Goal: Entertainment & Leisure: Browse casually

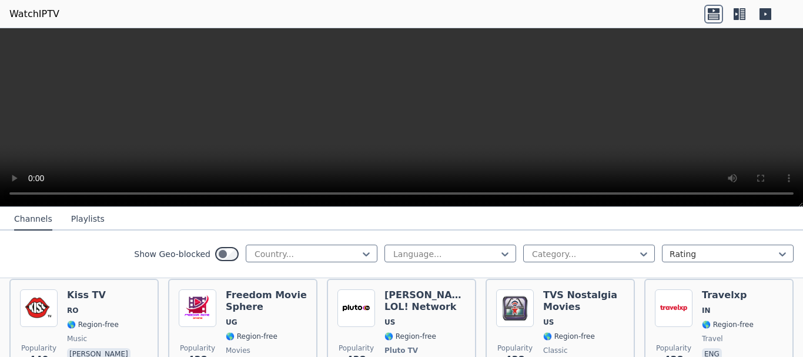
scroll to position [4385, 0]
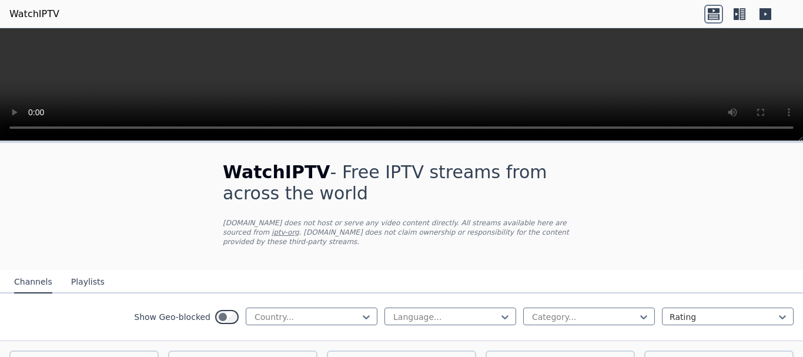
scroll to position [285, 0]
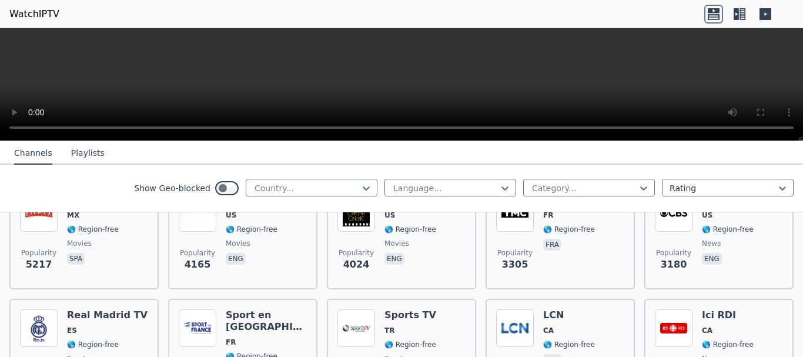
click at [76, 154] on button "Playlists" at bounding box center [88, 153] width 34 height 22
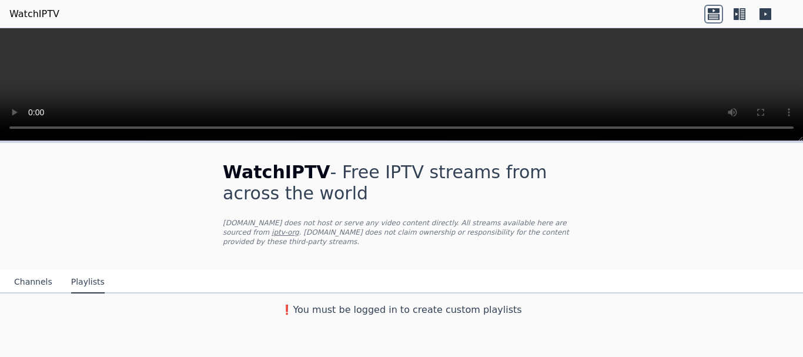
scroll to position [0, 0]
click at [717, 5] on icon at bounding box center [713, 14] width 19 height 19
click at [739, 8] on icon at bounding box center [736, 14] width 5 height 12
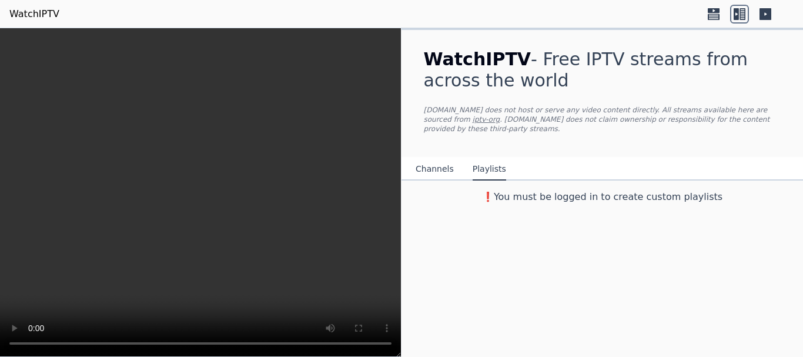
click at [438, 164] on button "Channels" at bounding box center [435, 169] width 38 height 22
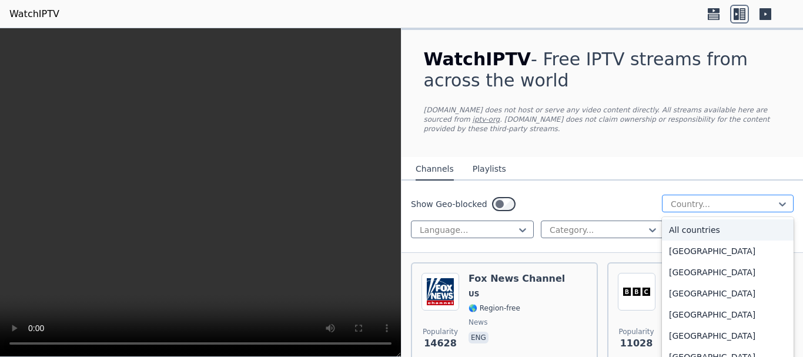
click at [673, 198] on div at bounding box center [723, 204] width 107 height 12
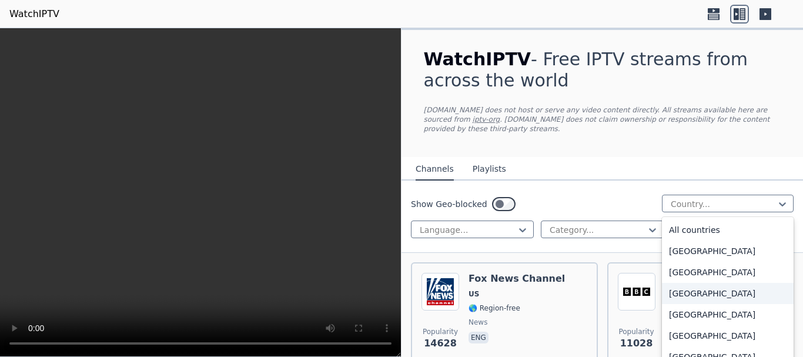
click at [675, 285] on div "[GEOGRAPHIC_DATA]" at bounding box center [728, 293] width 132 height 21
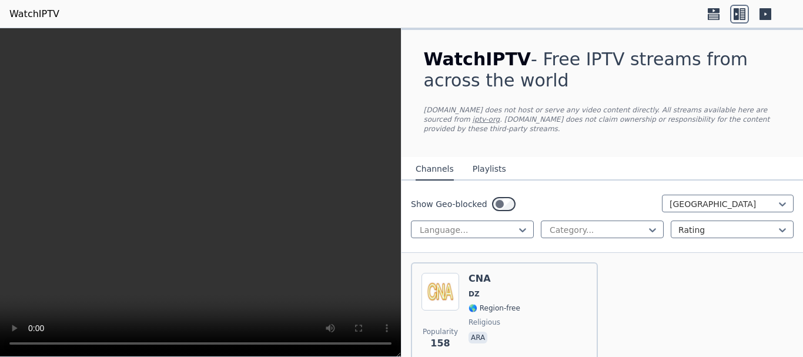
scroll to position [51, 0]
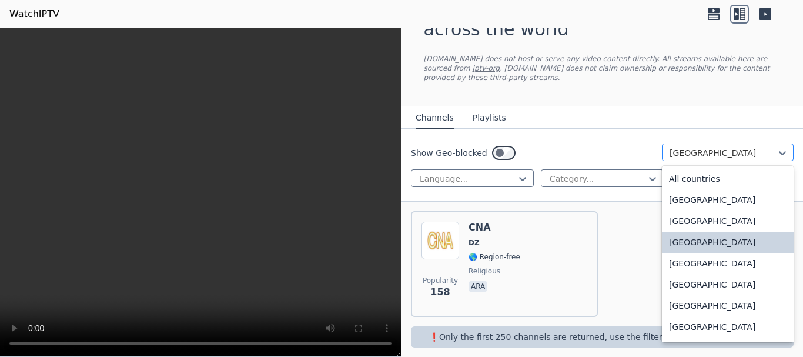
click at [740, 149] on div at bounding box center [723, 153] width 107 height 12
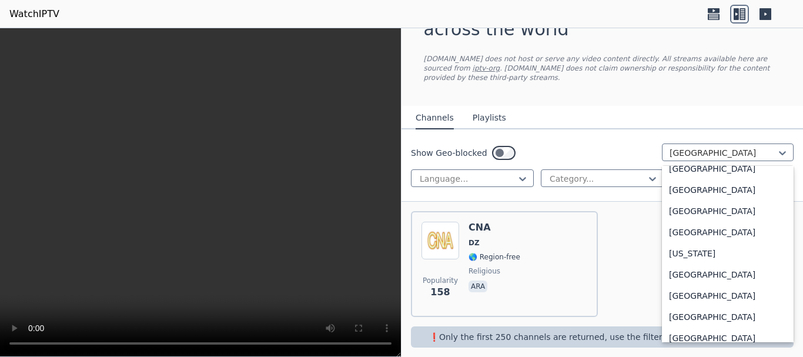
scroll to position [3146, 0]
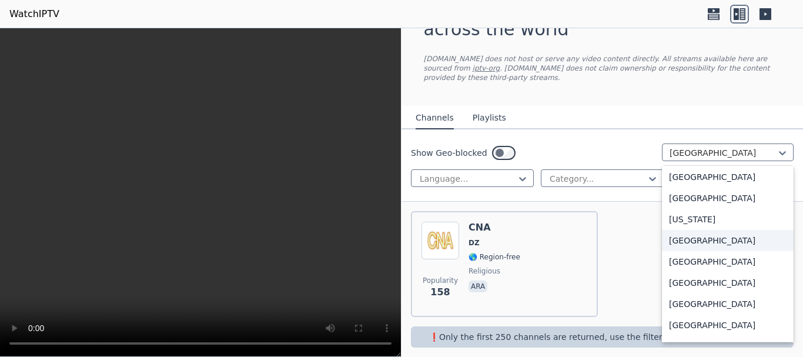
click at [676, 236] on div "[GEOGRAPHIC_DATA]" at bounding box center [728, 240] width 132 height 21
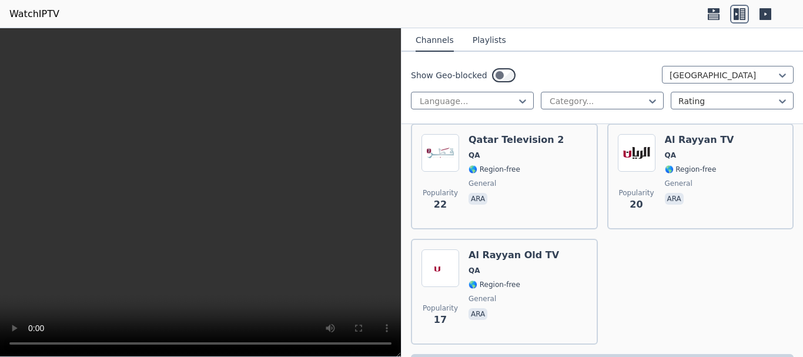
scroll to position [957, 0]
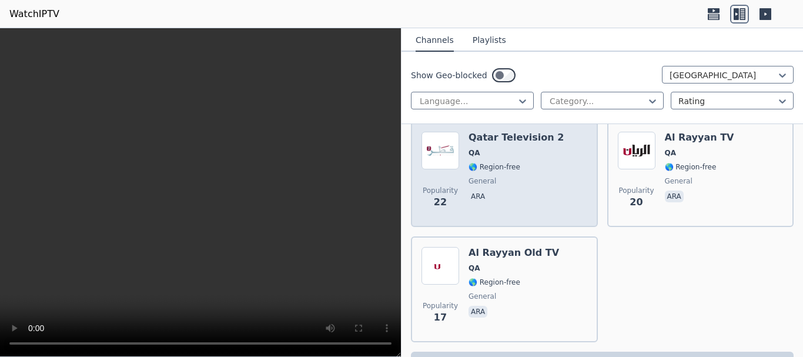
click at [446, 160] on div "Popularity 22" at bounding box center [441, 174] width 38 height 85
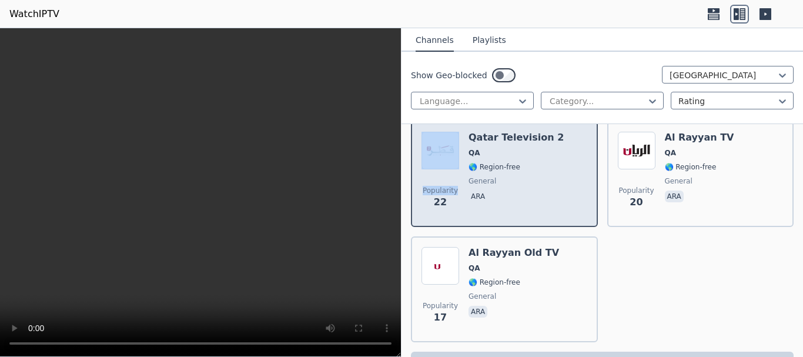
click at [446, 160] on div "Popularity 22" at bounding box center [441, 174] width 38 height 85
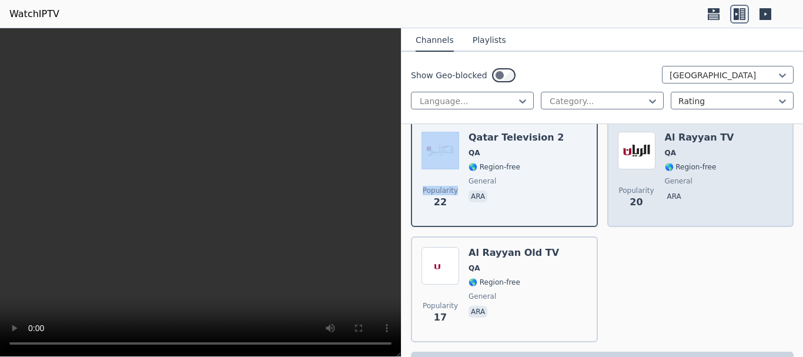
click at [619, 156] on img at bounding box center [637, 151] width 38 height 38
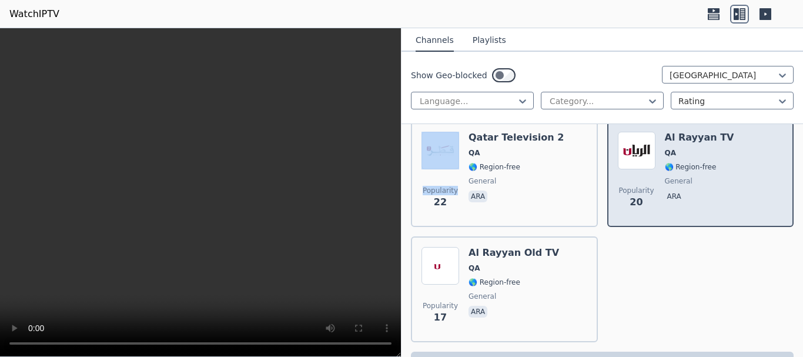
click at [619, 156] on img at bounding box center [637, 151] width 38 height 38
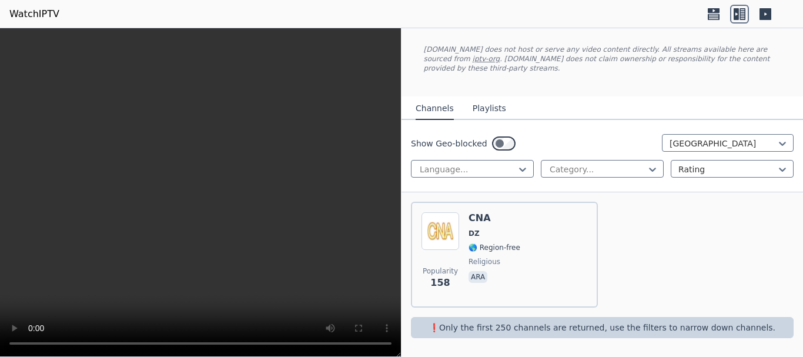
scroll to position [51, 0]
